Goal: Check status: Check status

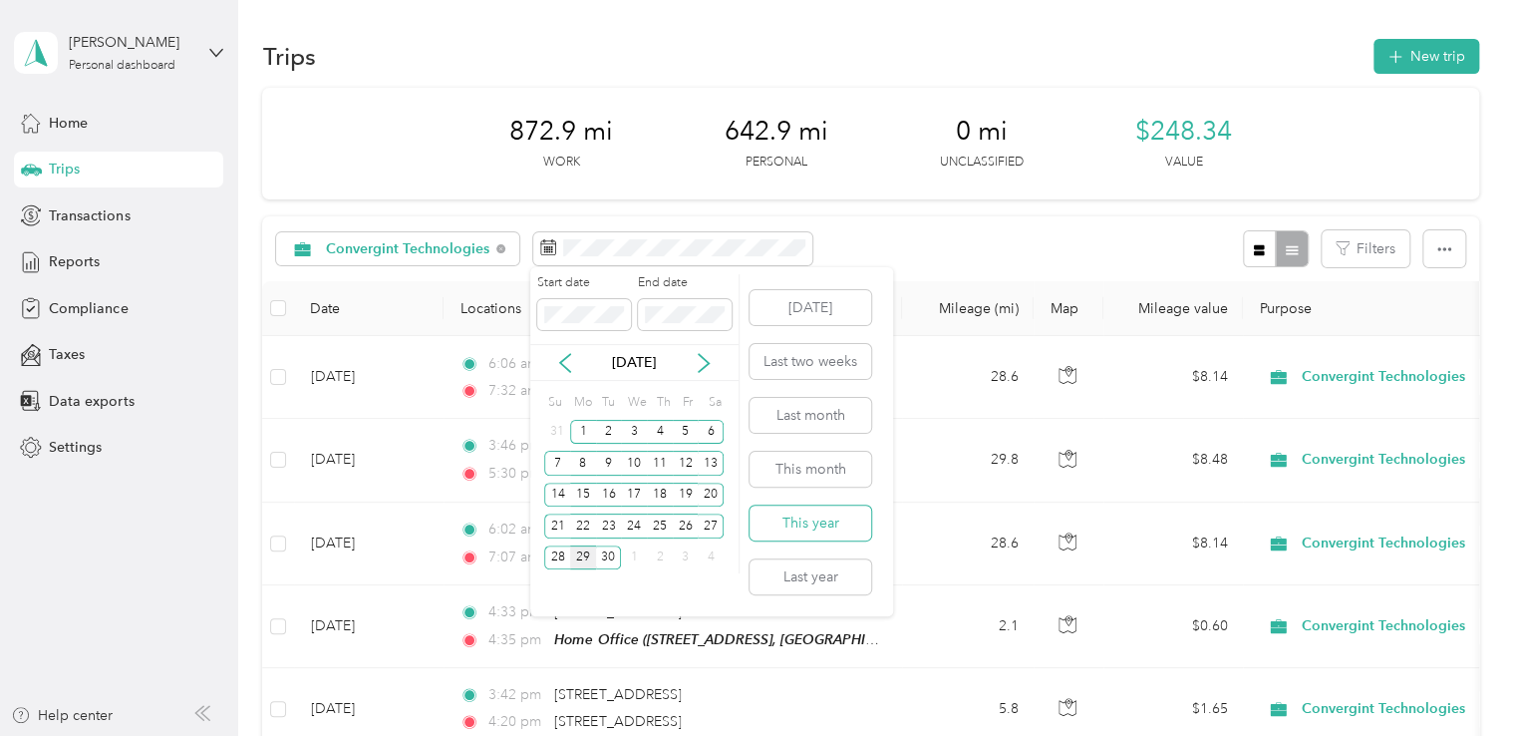
click at [801, 520] on button "This year" at bounding box center [810, 522] width 122 height 35
click at [811, 474] on button "This month" at bounding box center [810, 468] width 122 height 35
